Goal: Transaction & Acquisition: Subscribe to service/newsletter

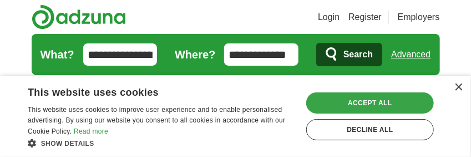
click at [370, 99] on div "Accept all" at bounding box center [371, 102] width 128 height 21
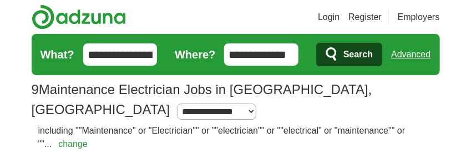
scroll to position [177, 0]
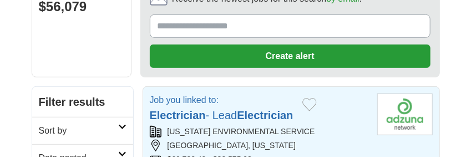
click at [237, 109] on link "Electrician - Lead Electrician" at bounding box center [222, 115] width 144 height 12
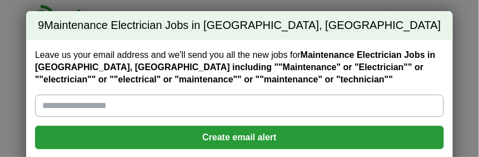
click at [158, 106] on input "Leave us your email address and we'll send you all the new jobs for Maintenance…" at bounding box center [239, 105] width 409 height 22
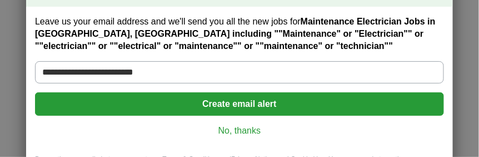
scroll to position [59, 0]
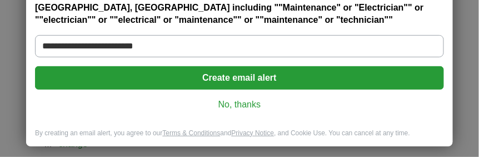
type input "**********"
click at [234, 77] on button "Create email alert" at bounding box center [239, 77] width 409 height 23
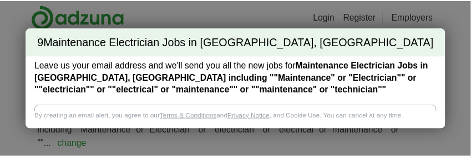
scroll to position [0, 0]
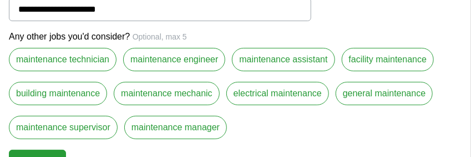
click at [268, 94] on label "electrical maintenance" at bounding box center [278, 93] width 103 height 23
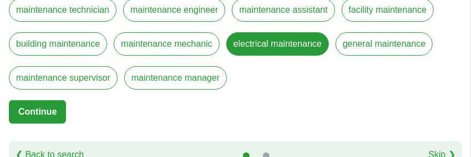
scroll to position [68, 0]
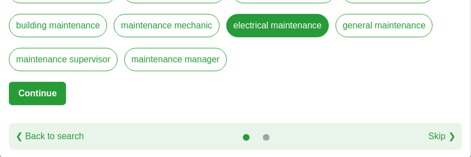
click at [39, 84] on button "Continue" at bounding box center [37, 93] width 57 height 23
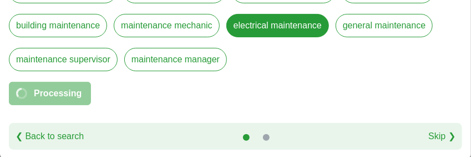
select select "**"
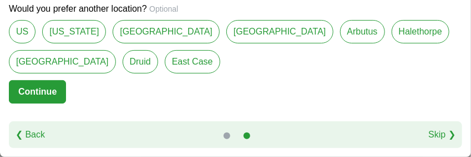
scroll to position [43, 0]
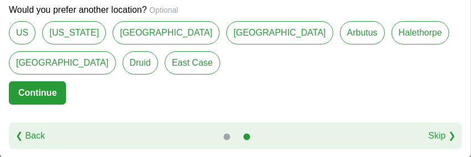
click at [160, 26] on link "[GEOGRAPHIC_DATA]" at bounding box center [166, 32] width 107 height 23
type input "**********"
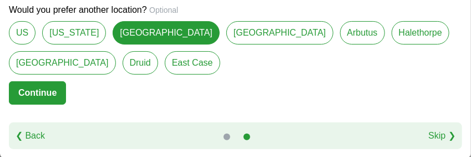
click at [42, 90] on button "Continue" at bounding box center [37, 92] width 57 height 23
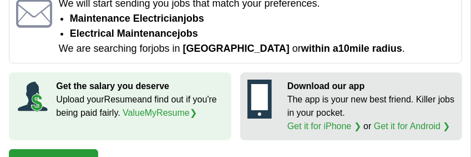
scroll to position [0, 0]
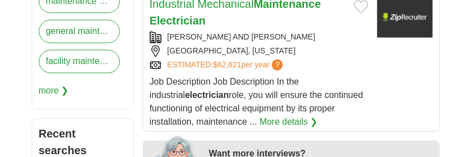
scroll to position [644, 0]
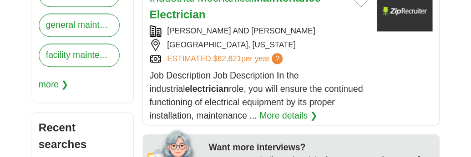
click at [285, 109] on link "More details ❯" at bounding box center [289, 115] width 58 height 13
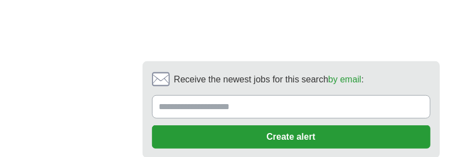
scroll to position [2782, 0]
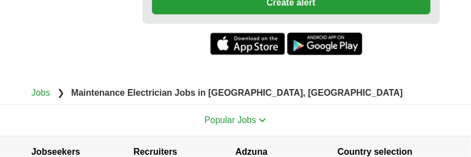
click at [220, 115] on span "Popular Jobs" at bounding box center [231, 119] width 52 height 9
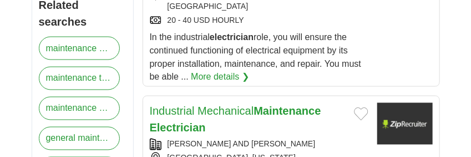
scroll to position [708, 0]
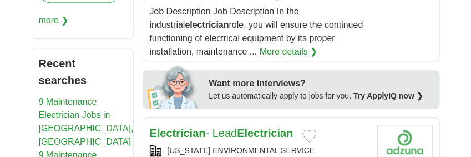
click at [227, 127] on link "Electrician - Lead Electrician" at bounding box center [222, 133] width 144 height 12
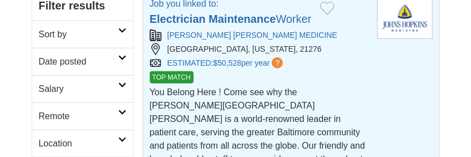
scroll to position [352, 0]
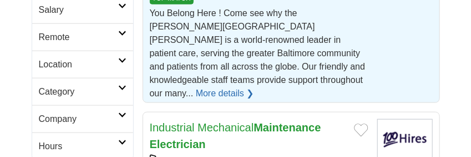
click at [219, 87] on link "More details ❯" at bounding box center [225, 93] width 58 height 13
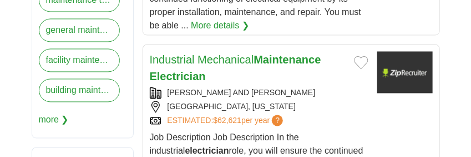
scroll to position [580, 0]
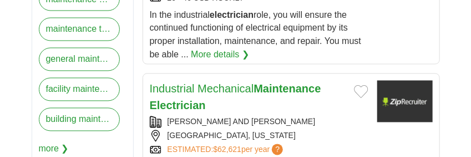
click at [233, 83] on link "Industrial Mechanical Maintenance Electrician" at bounding box center [236, 97] width 172 height 29
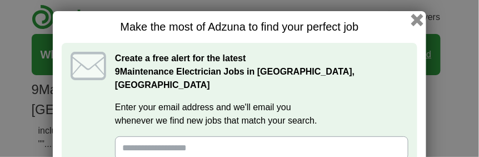
click at [416, 17] on button "button" at bounding box center [417, 20] width 12 height 12
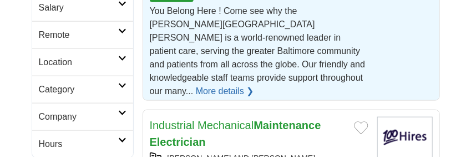
scroll to position [177, 0]
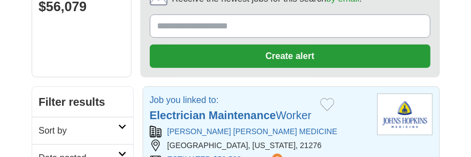
click at [181, 109] on strong "Electrician" at bounding box center [178, 115] width 56 height 12
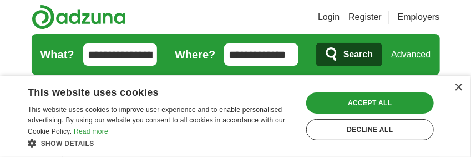
scroll to position [177, 0]
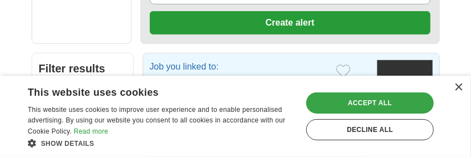
click at [362, 101] on div "Accept all" at bounding box center [371, 102] width 128 height 21
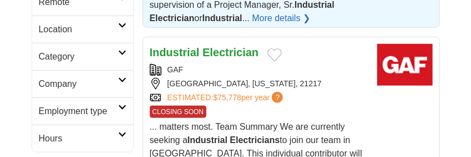
scroll to position [354, 0]
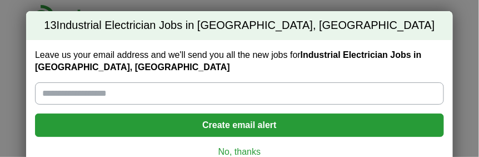
scroll to position [47, 0]
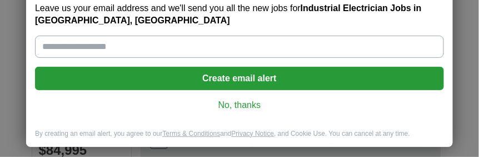
click at [217, 49] on input "Leave us your email address and we'll send you all the new jobs for Industrial …" at bounding box center [239, 47] width 409 height 22
type input "**********"
click at [233, 73] on button "Create email alert" at bounding box center [239, 78] width 409 height 23
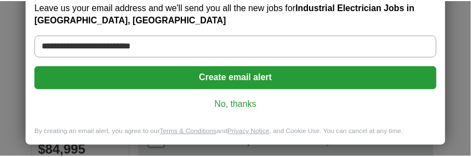
scroll to position [0, 0]
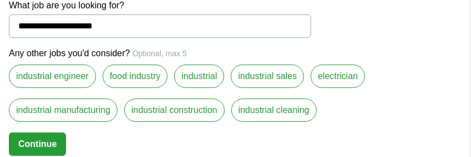
click at [196, 73] on label "industrial" at bounding box center [199, 75] width 50 height 23
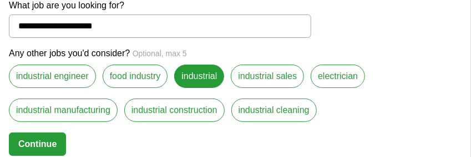
click at [63, 108] on label "industrial manufacturing" at bounding box center [63, 109] width 109 height 23
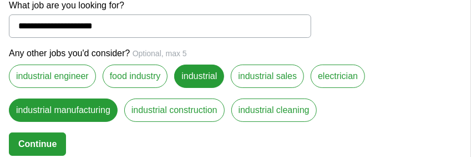
click at [38, 135] on button "Continue" at bounding box center [37, 143] width 57 height 23
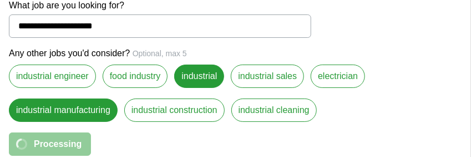
select select "**"
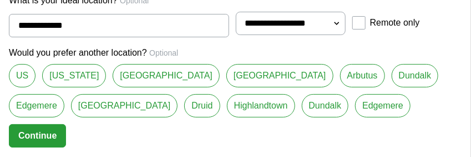
click at [227, 73] on link "[GEOGRAPHIC_DATA]" at bounding box center [280, 75] width 107 height 23
type input "*********"
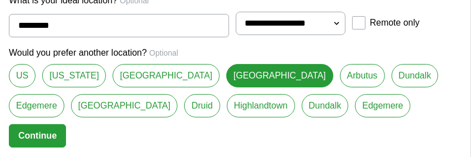
click at [44, 131] on button "Continue" at bounding box center [37, 135] width 57 height 23
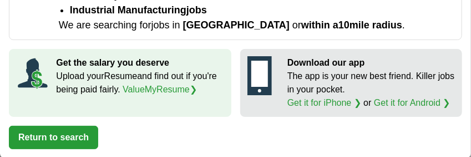
scroll to position [177, 0]
click at [62, 131] on button "Return to search" at bounding box center [53, 137] width 89 height 23
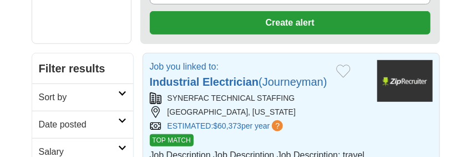
click at [210, 76] on strong "Electrician" at bounding box center [231, 82] width 56 height 12
click at [214, 76] on strong "Electrician" at bounding box center [231, 82] width 56 height 12
click at [185, 76] on strong "Industrial" at bounding box center [175, 82] width 50 height 12
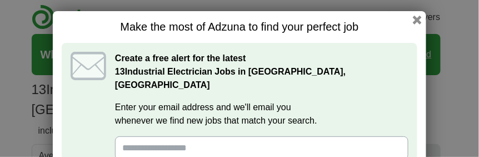
click at [234, 136] on input "Enter your email address and we'll email you whenever we find new jobs that mat…" at bounding box center [261, 147] width 293 height 23
type input "**********"
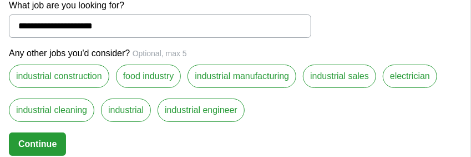
click at [260, 76] on label "industrial manufacturing" at bounding box center [242, 75] width 109 height 23
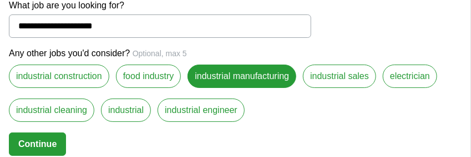
click at [121, 109] on label "industrial" at bounding box center [126, 109] width 50 height 23
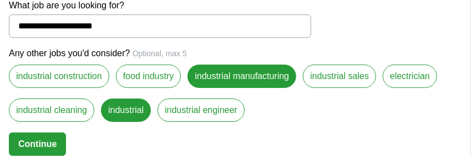
click at [409, 73] on label "electrician" at bounding box center [410, 75] width 54 height 23
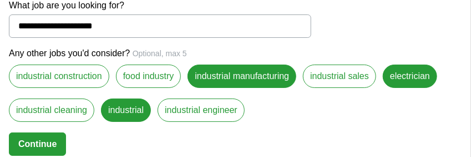
click at [31, 140] on button "Continue" at bounding box center [37, 143] width 57 height 23
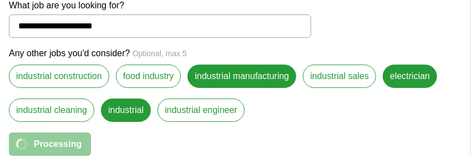
select select "**"
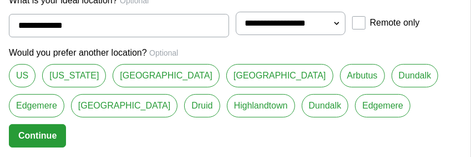
click at [392, 77] on link "Dundalk" at bounding box center [415, 75] width 47 height 23
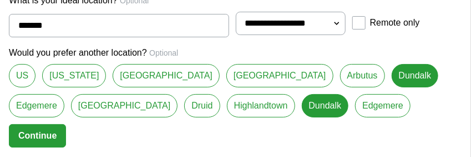
click at [140, 78] on link "[GEOGRAPHIC_DATA]" at bounding box center [166, 75] width 107 height 23
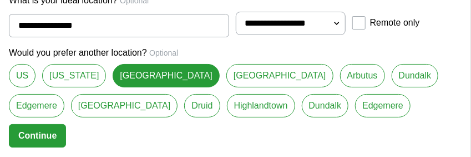
click at [302, 103] on link "Dundalk" at bounding box center [325, 105] width 47 height 23
type input "*******"
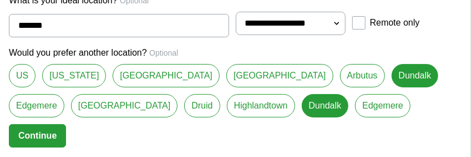
click at [51, 132] on button "Continue" at bounding box center [37, 135] width 57 height 23
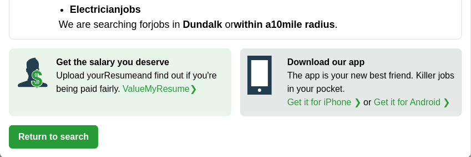
scroll to position [177, 0]
click at [49, 134] on button "Return to search" at bounding box center [53, 136] width 89 height 23
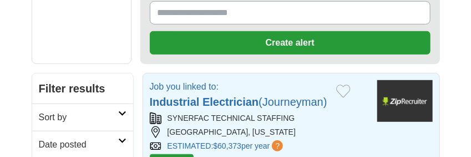
click at [239, 96] on strong "Electrician" at bounding box center [231, 102] width 56 height 12
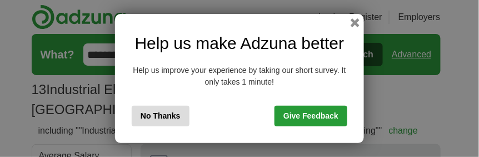
click at [157, 114] on button "No Thanks" at bounding box center [161, 116] width 58 height 21
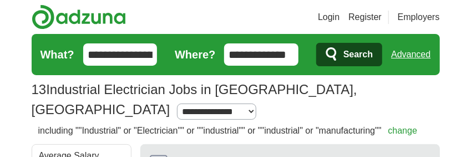
scroll to position [177, 0]
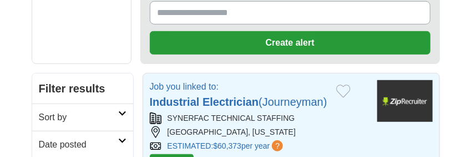
click at [207, 96] on strong "Electrician" at bounding box center [231, 102] width 56 height 12
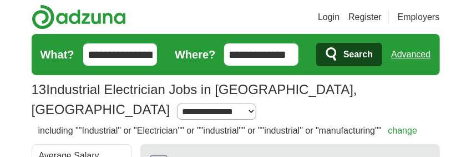
scroll to position [177, 0]
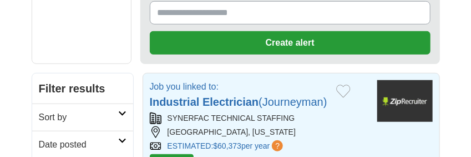
click at [280, 96] on link "Industrial Electrician (Journeyman)" at bounding box center [239, 102] width 178 height 12
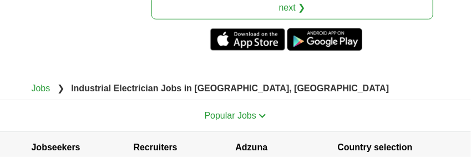
scroll to position [2667, 0]
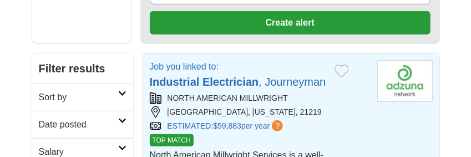
click at [196, 76] on strong "Industrial" at bounding box center [175, 82] width 50 height 12
